Goal: Task Accomplishment & Management: Manage account settings

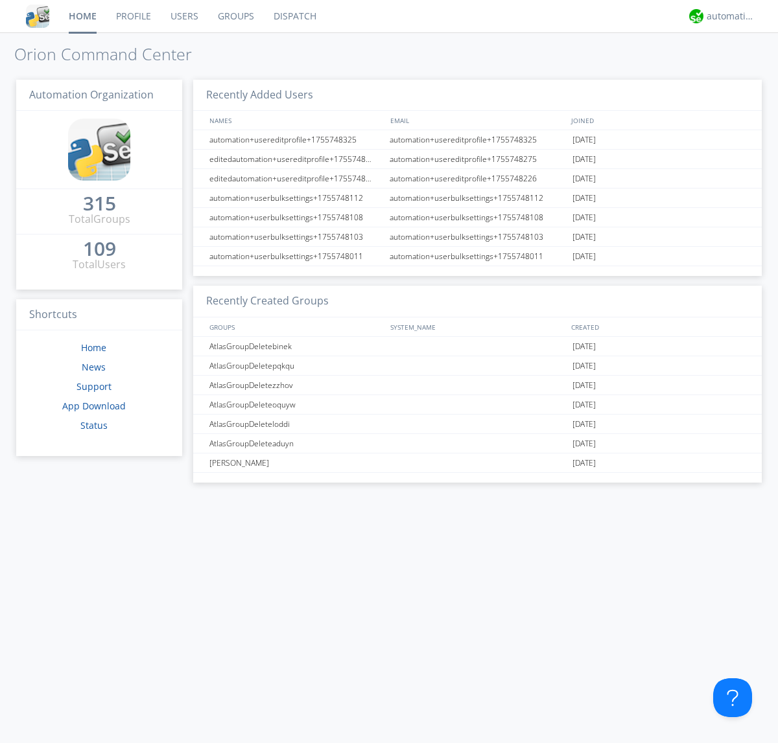
click at [235, 16] on link "Groups" at bounding box center [236, 16] width 56 height 32
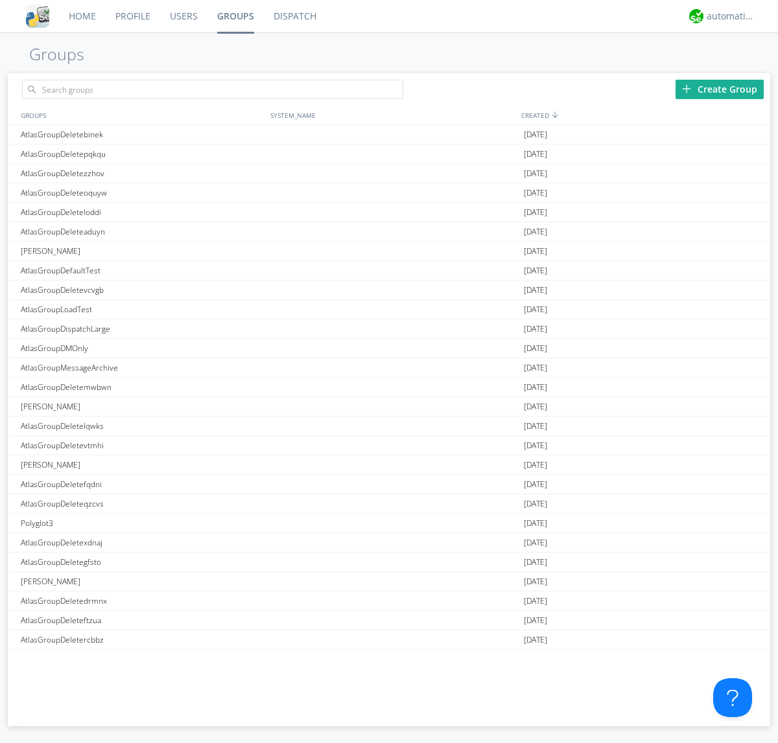
click at [720, 89] on div "Create Group" at bounding box center [719, 89] width 88 height 19
click at [235, 16] on link "Groups" at bounding box center [235, 16] width 56 height 32
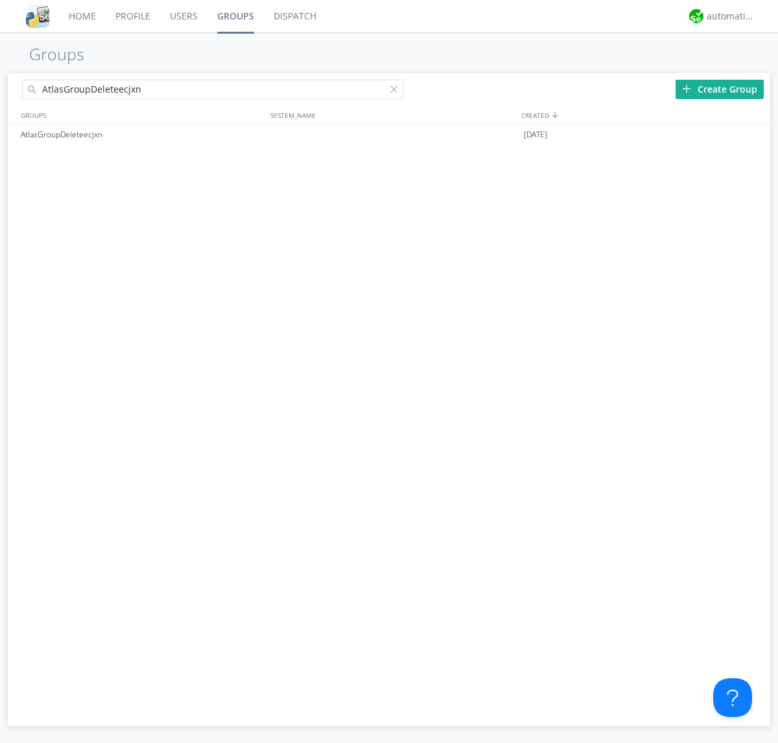
type input "AtlasGroupDeleteecjxn"
click at [397, 91] on div at bounding box center [396, 92] width 13 height 13
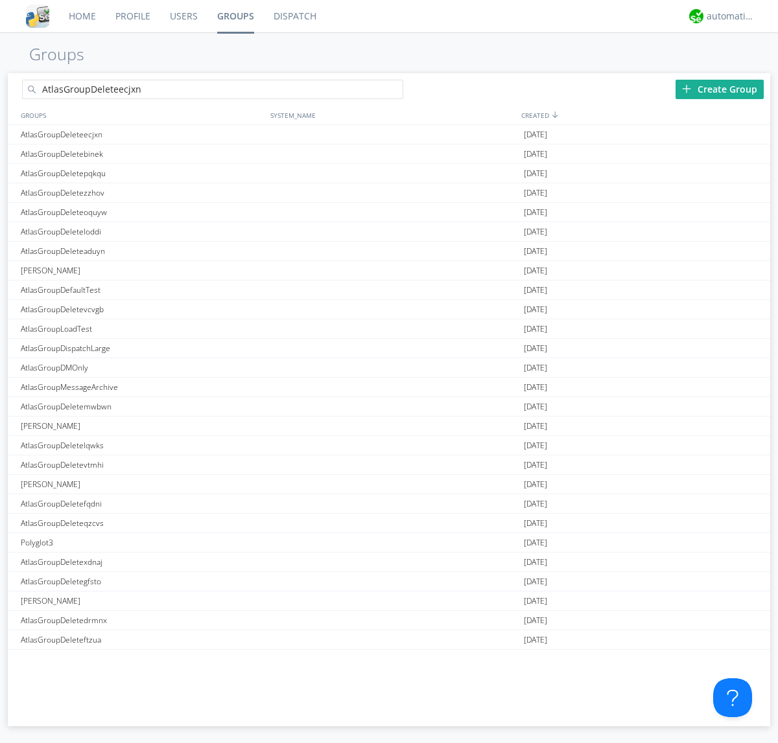
type input "AtlasGroupDeleteecjxn"
click at [142, 134] on div "AtlasGroupDeleteecjxn" at bounding box center [143, 134] width 250 height 19
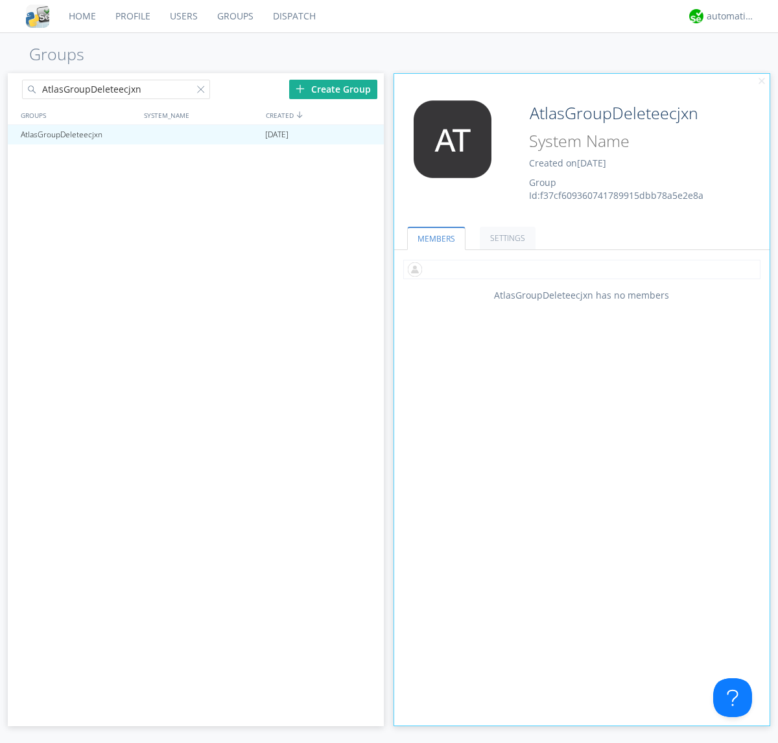
click at [581, 269] on input "text" at bounding box center [581, 269] width 357 height 19
type input "automation+atlas0005"
click at [579, 269] on input "text" at bounding box center [581, 269] width 357 height 19
type input "automation+atlas0004"
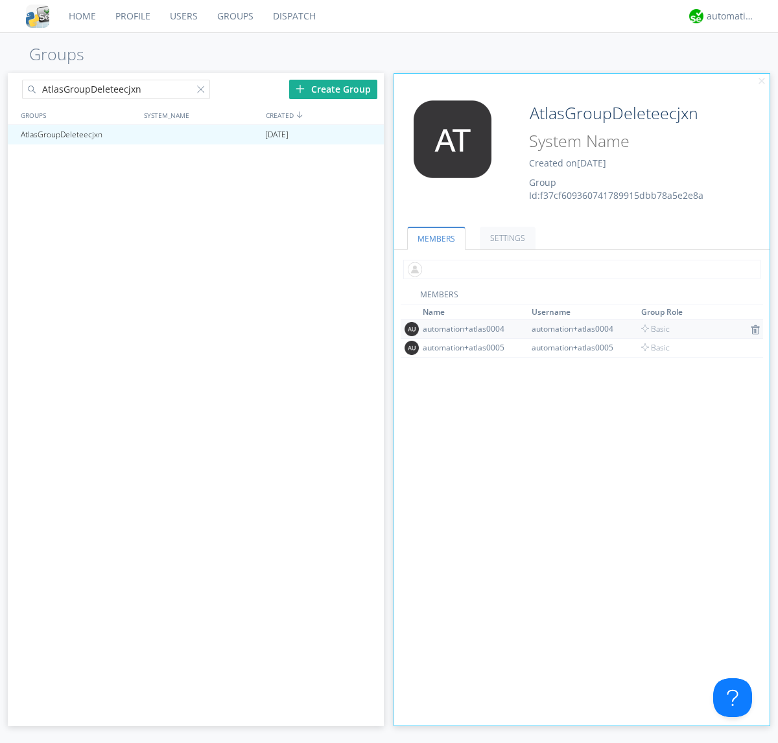
scroll to position [84, 0]
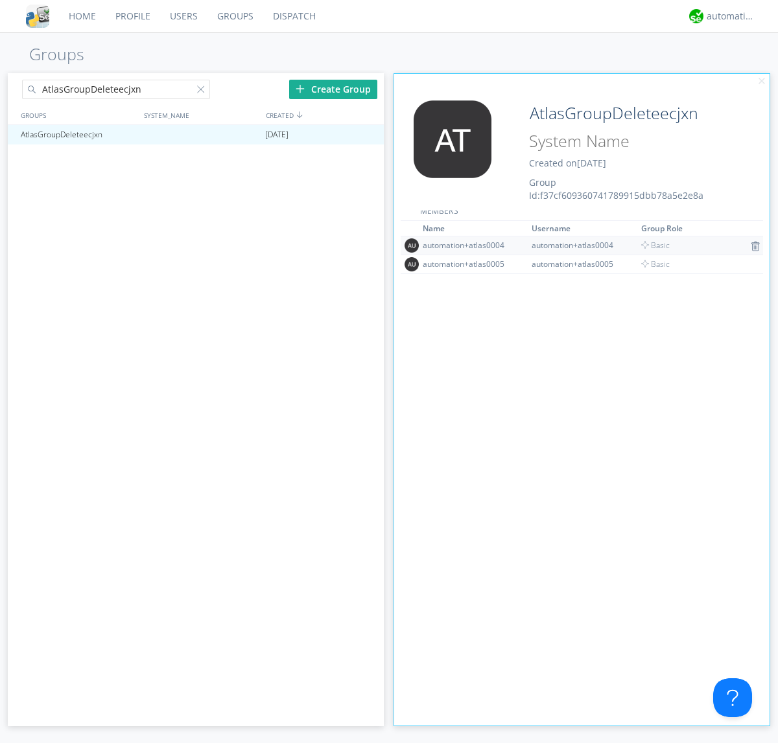
click at [751, 246] on img at bounding box center [755, 246] width 9 height 10
click at [367, 135] on div at bounding box center [367, 135] width 13 height 10
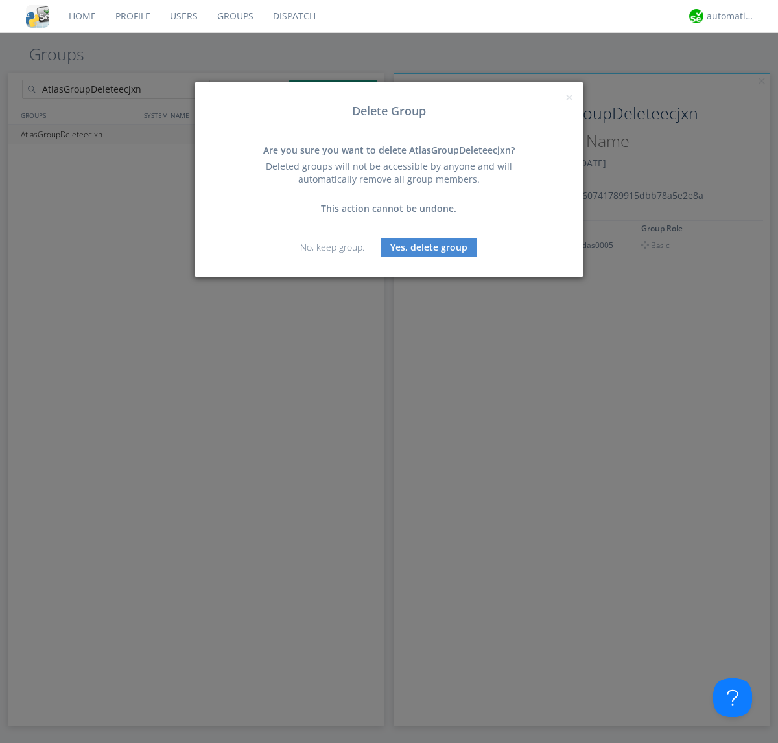
click at [429, 247] on button "Yes, delete group" at bounding box center [428, 247] width 97 height 19
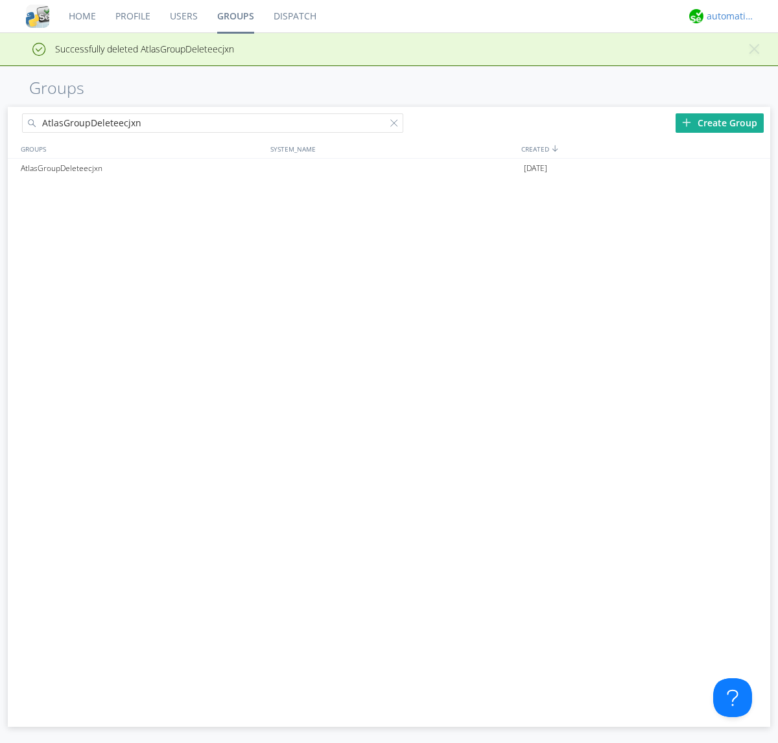
click at [727, 16] on div "automation+atlas" at bounding box center [731, 16] width 49 height 13
